Goal: Contribute content: Contribute content

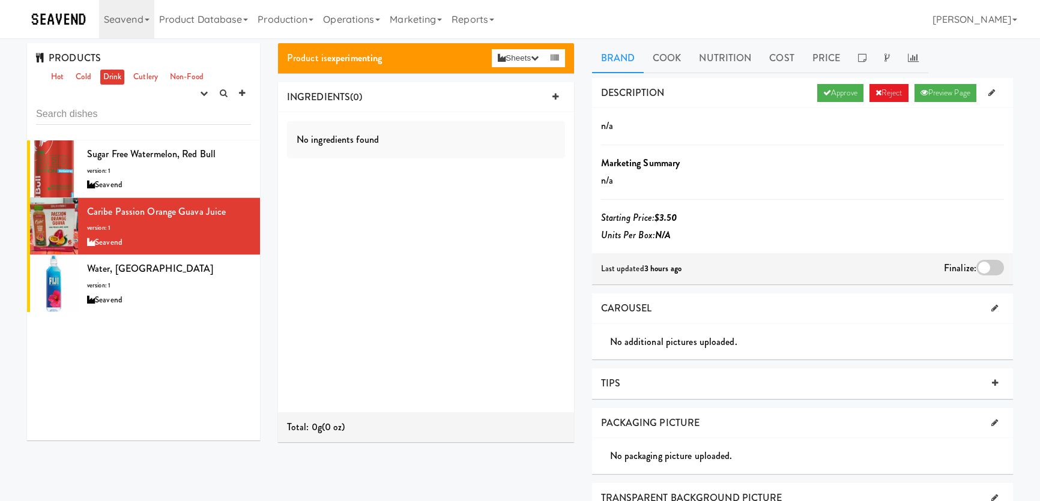
scroll to position [14, 0]
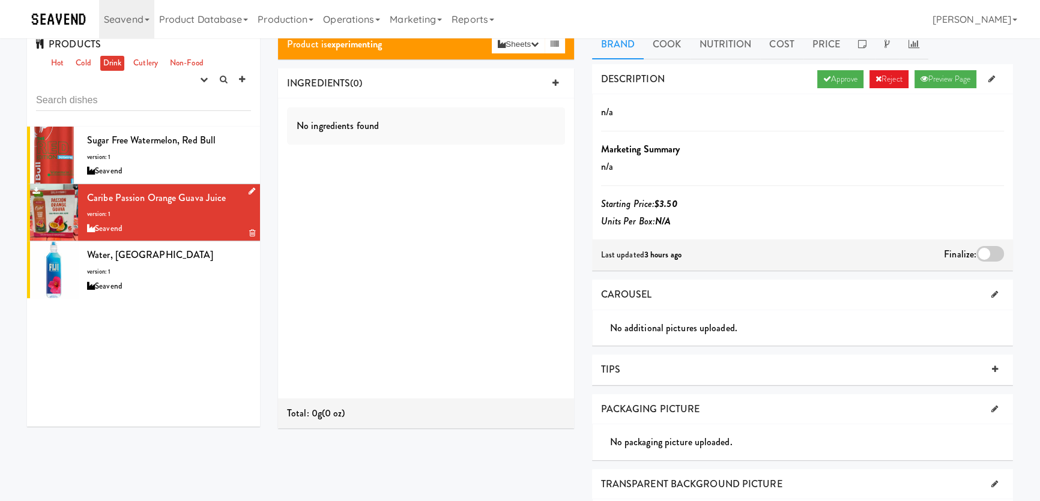
click at [248, 188] on icon at bounding box center [251, 191] width 7 height 8
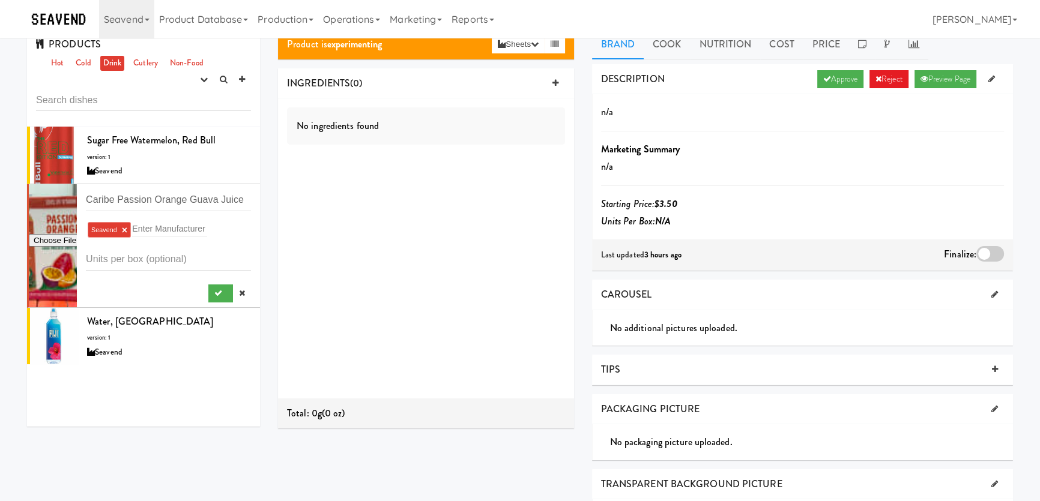
click at [54, 216] on div at bounding box center [53, 245] width 48 height 123
click at [56, 241] on input "file" at bounding box center [53, 240] width 48 height 15
click at [148, 197] on input "Caribe Passion Orange Guava Juice" at bounding box center [168, 200] width 165 height 22
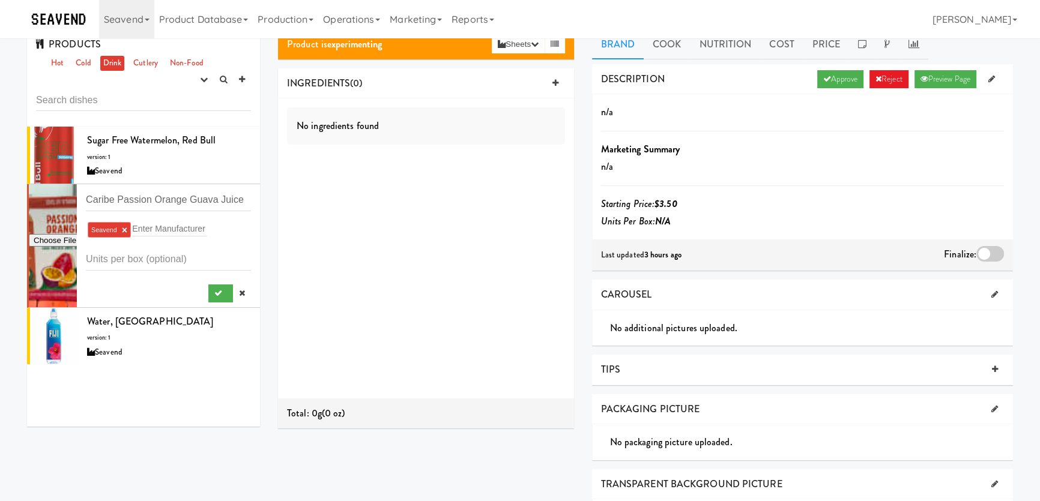
drag, startPoint x: 318, startPoint y: 216, endPoint x: 271, endPoint y: 241, distance: 52.9
click at [317, 216] on div "No ingredients found" at bounding box center [426, 248] width 296 height 300
click at [239, 292] on icon at bounding box center [242, 293] width 6 height 8
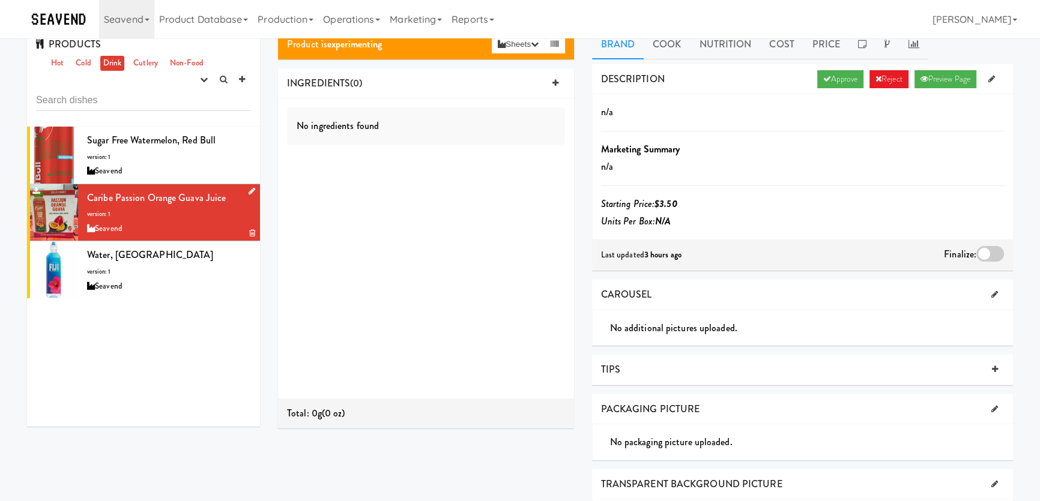
click at [54, 212] on div at bounding box center [54, 212] width 48 height 57
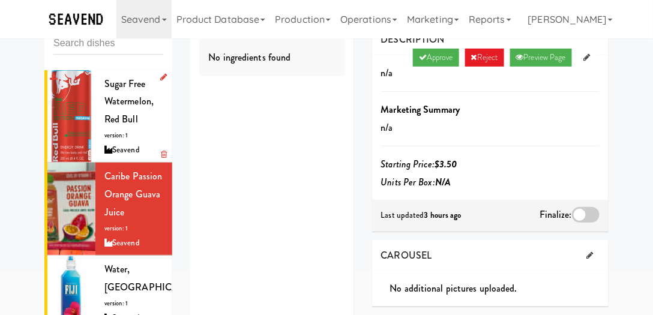
scroll to position [83, 0]
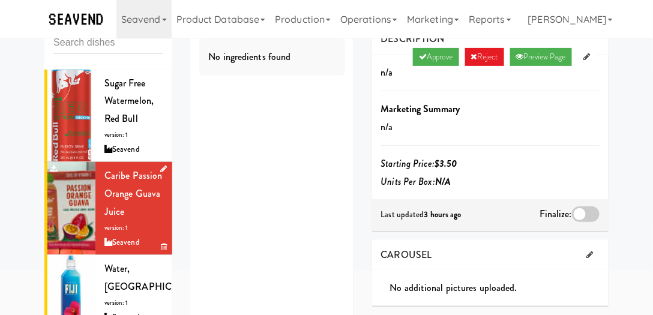
drag, startPoint x: 66, startPoint y: 205, endPoint x: 83, endPoint y: 205, distance: 16.8
click at [83, 205] on div at bounding box center [71, 208] width 48 height 92
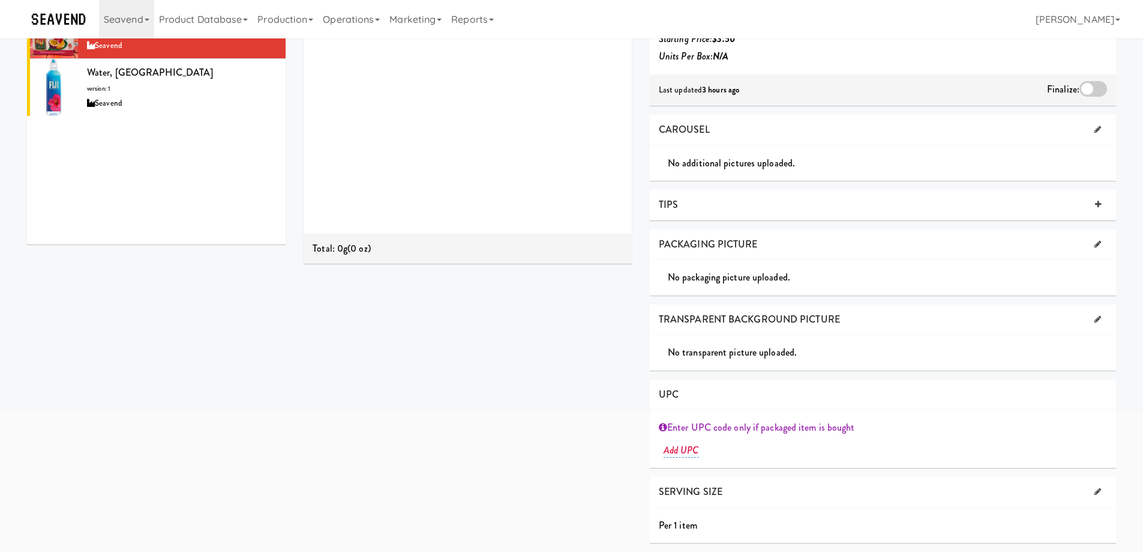
scroll to position [0, 0]
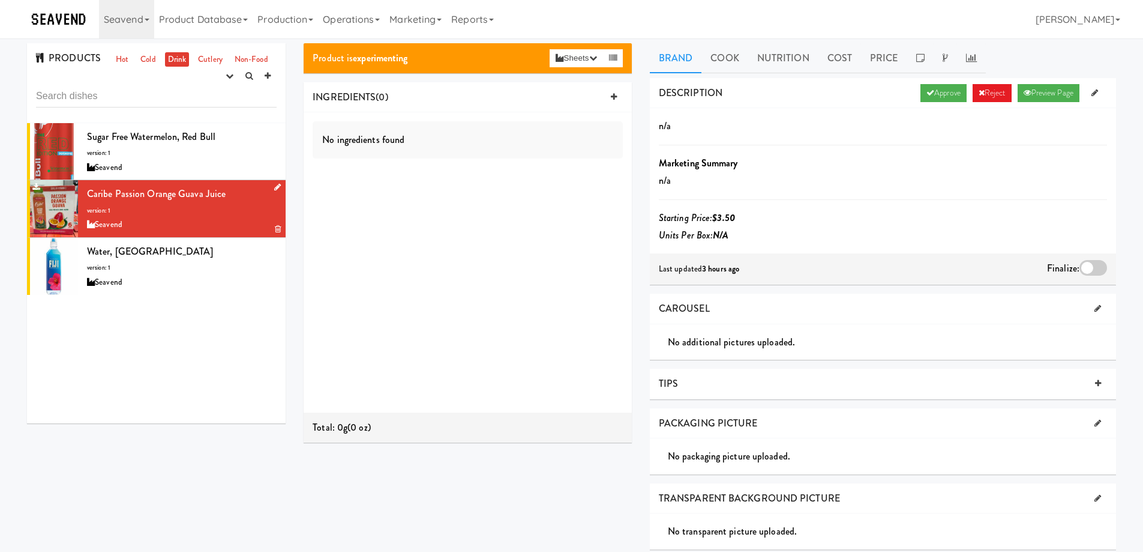
click at [269, 187] on div at bounding box center [274, 187] width 11 height 15
click at [274, 185] on icon at bounding box center [277, 187] width 7 height 8
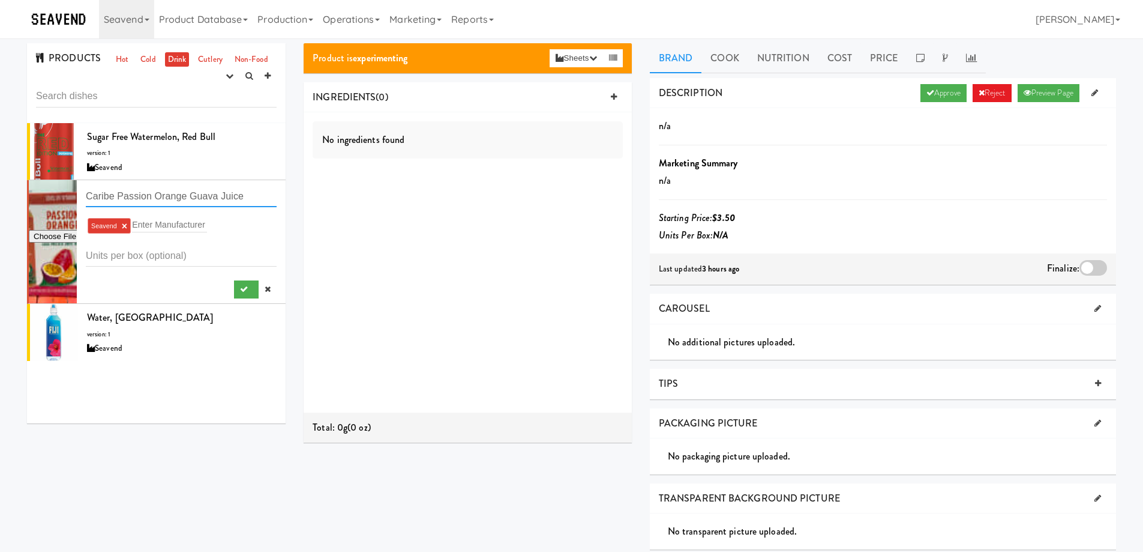
click at [171, 190] on input "Caribe Passion Orange Guava Juice" at bounding box center [181, 196] width 191 height 22
click at [47, 237] on input "file" at bounding box center [53, 236] width 48 height 15
click at [52, 232] on input "file" at bounding box center [53, 236] width 48 height 15
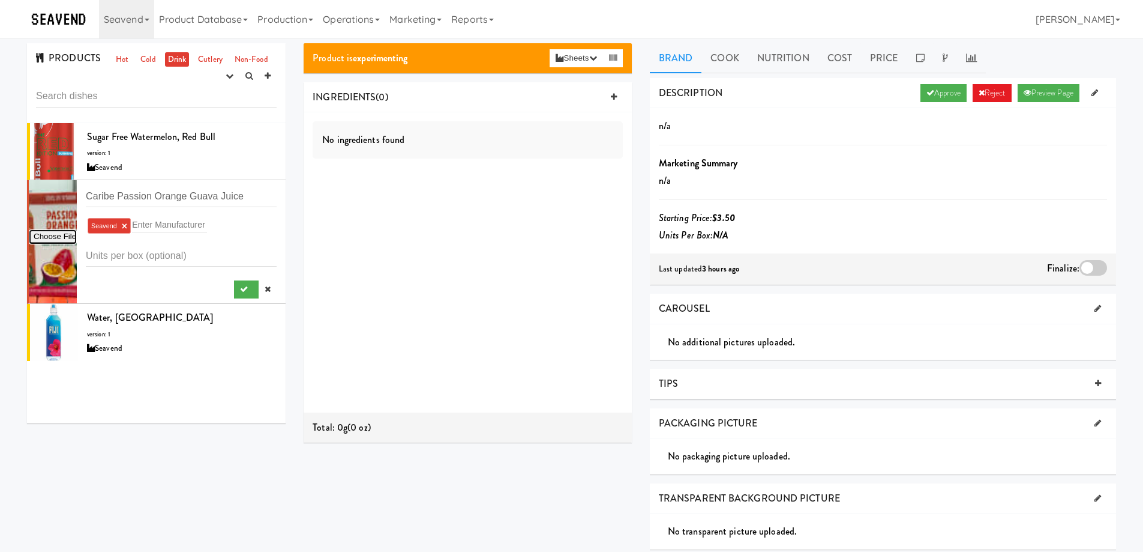
type input "C:\fakepath\Caribe Passion Orange Guava Juice.JPG"
click at [240, 289] on icon "submit" at bounding box center [244, 289] width 8 height 8
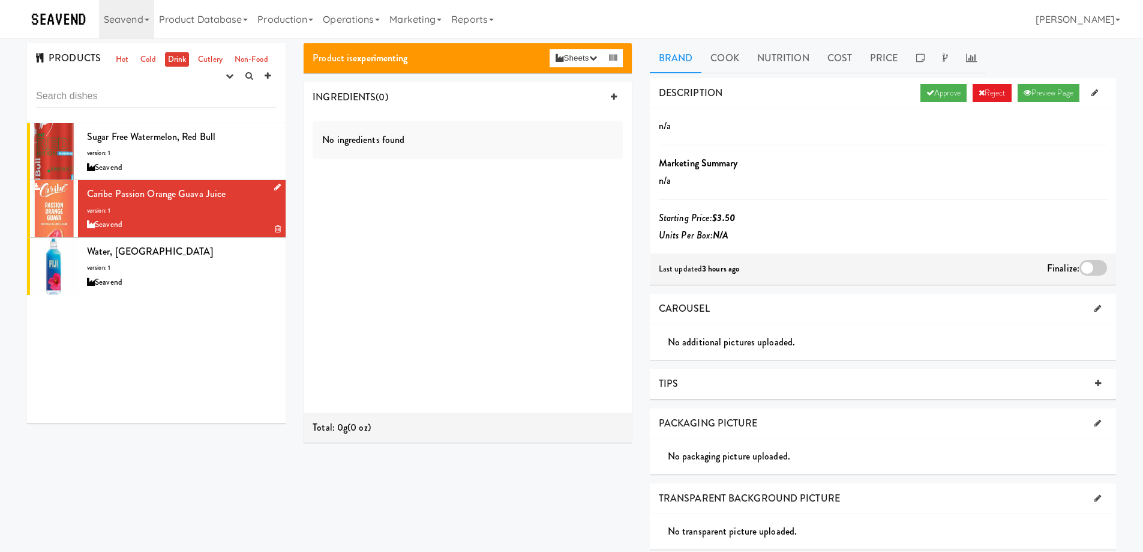
click at [61, 204] on div at bounding box center [54, 208] width 48 height 57
click at [274, 183] on icon at bounding box center [277, 187] width 7 height 8
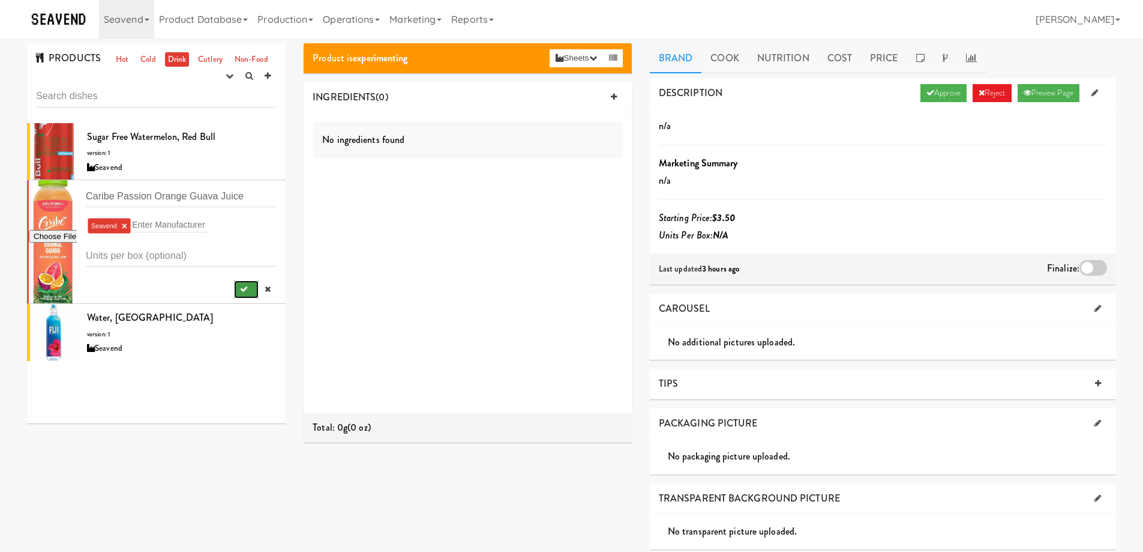
click at [242, 287] on button "submit" at bounding box center [246, 289] width 25 height 18
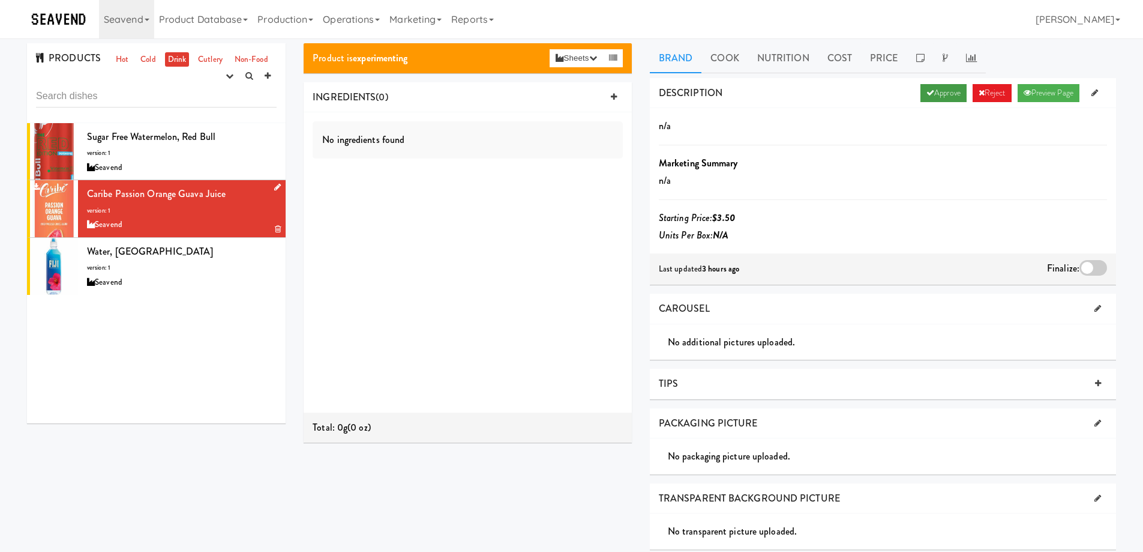
click at [927, 89] on icon at bounding box center [931, 93] width 8 height 8
click at [1039, 270] on div at bounding box center [1094, 268] width 28 height 16
click at [0, 0] on input "checkbox" at bounding box center [0, 0] width 0 height 0
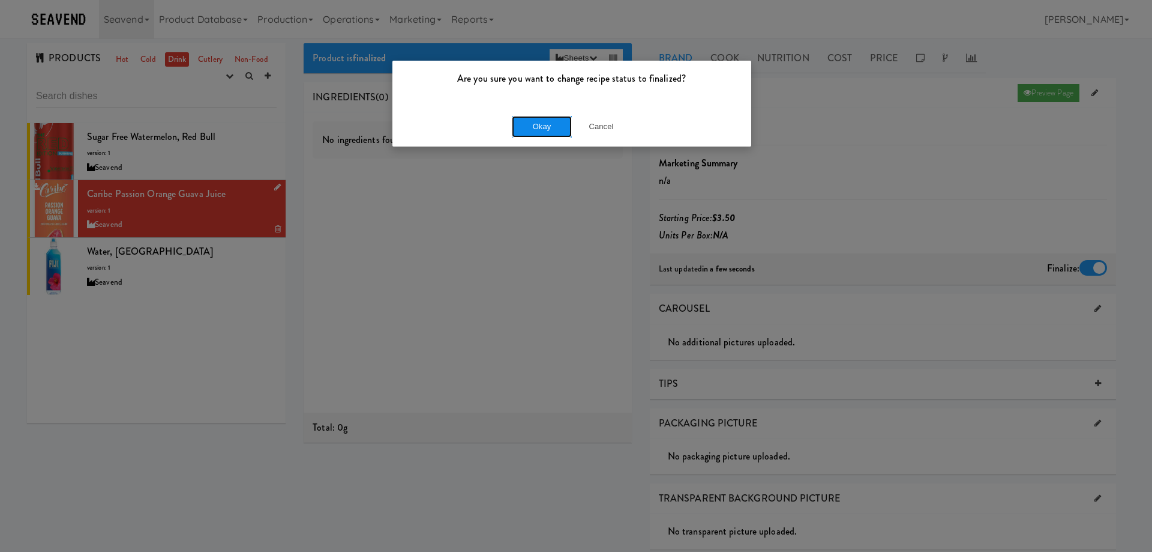
click at [538, 131] on button "Okay" at bounding box center [542, 127] width 60 height 22
